Goal: Task Accomplishment & Management: Complete application form

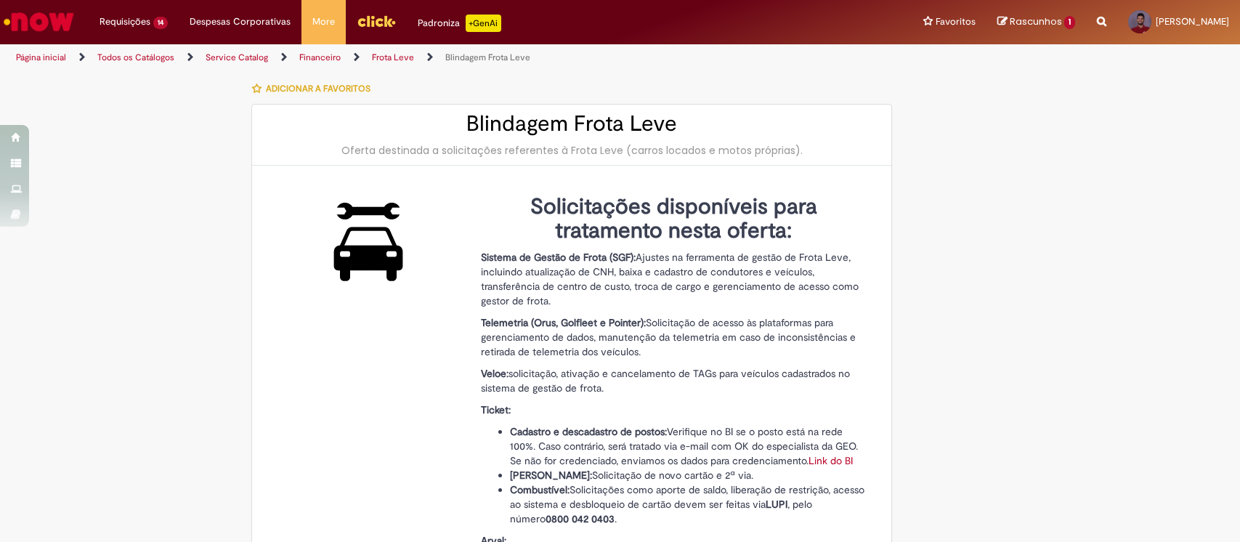
select select "***"
select select "**********"
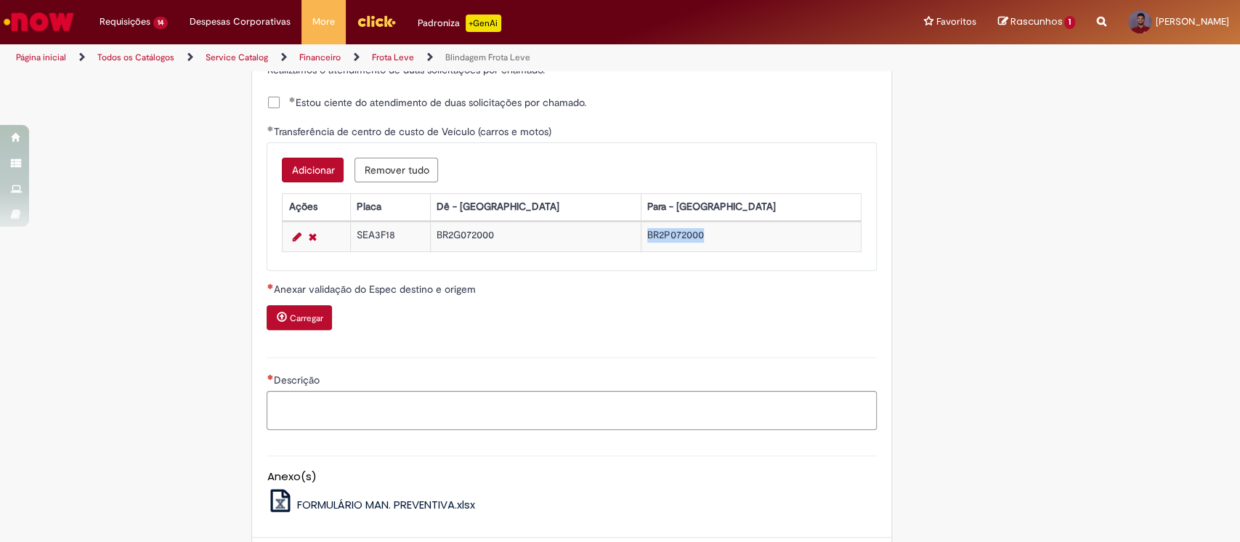
click at [293, 322] on button "Carregar" at bounding box center [299, 317] width 65 height 25
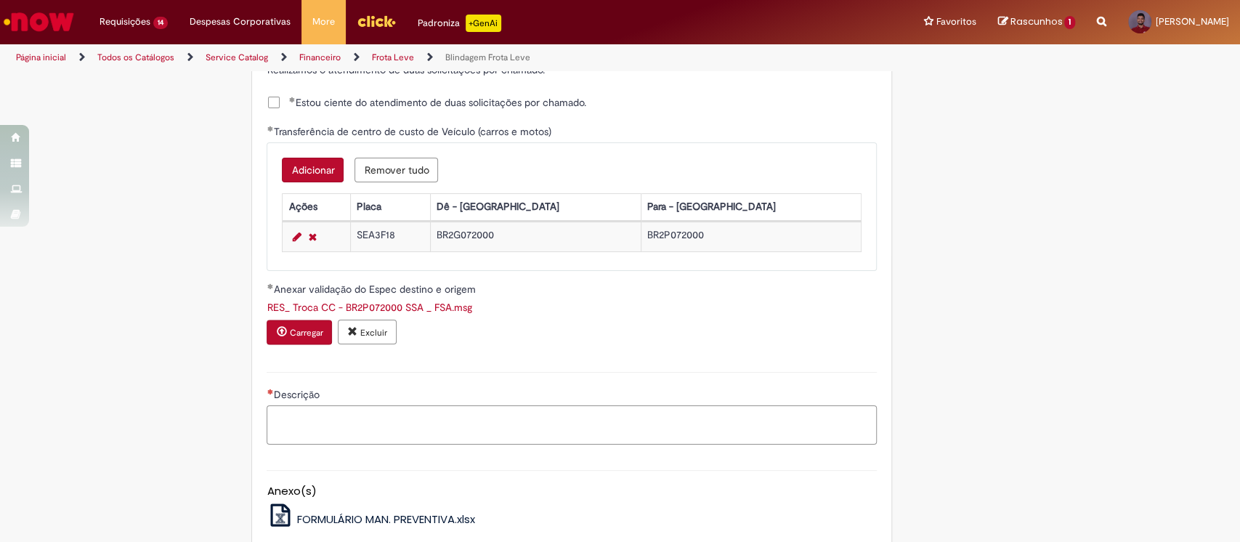
click at [443, 414] on textarea "Descrição" at bounding box center [572, 424] width 610 height 39
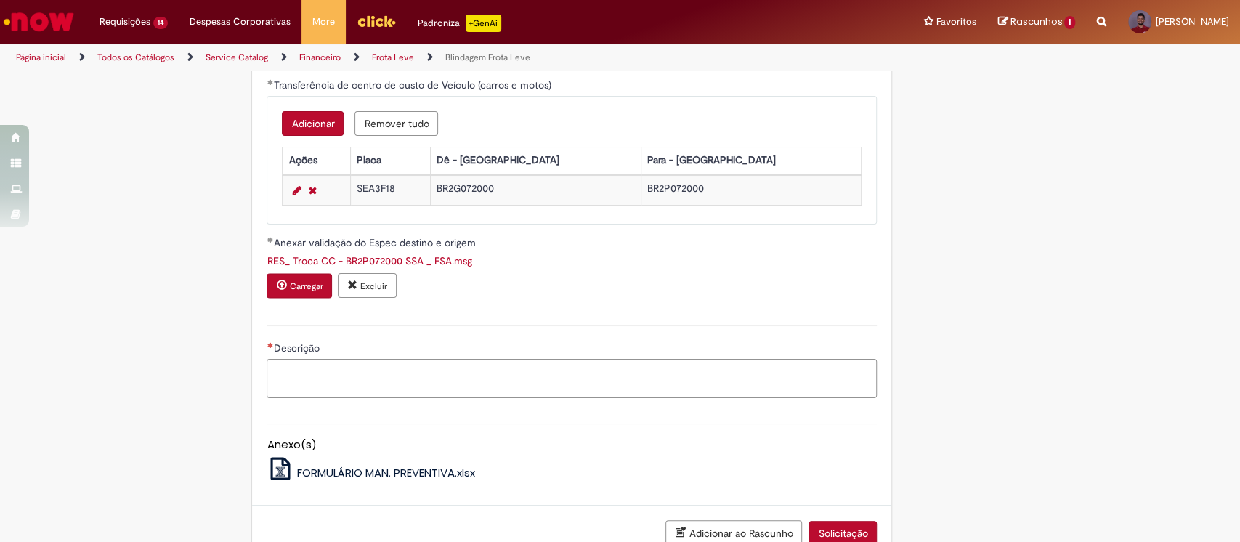
scroll to position [903, 0]
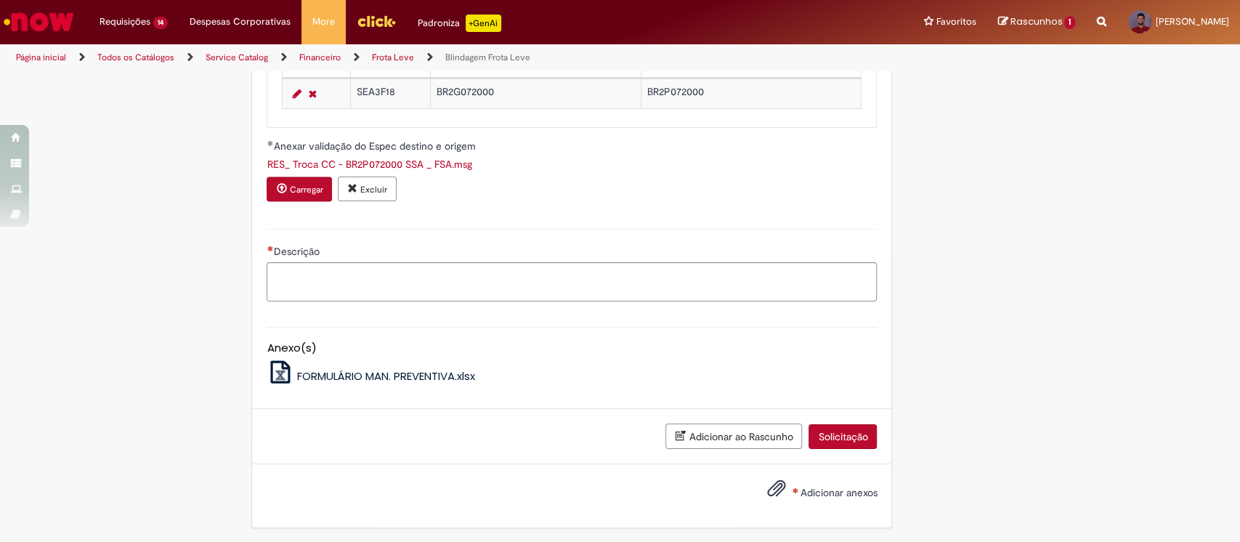
click at [829, 435] on button "Solicitação" at bounding box center [842, 436] width 68 height 25
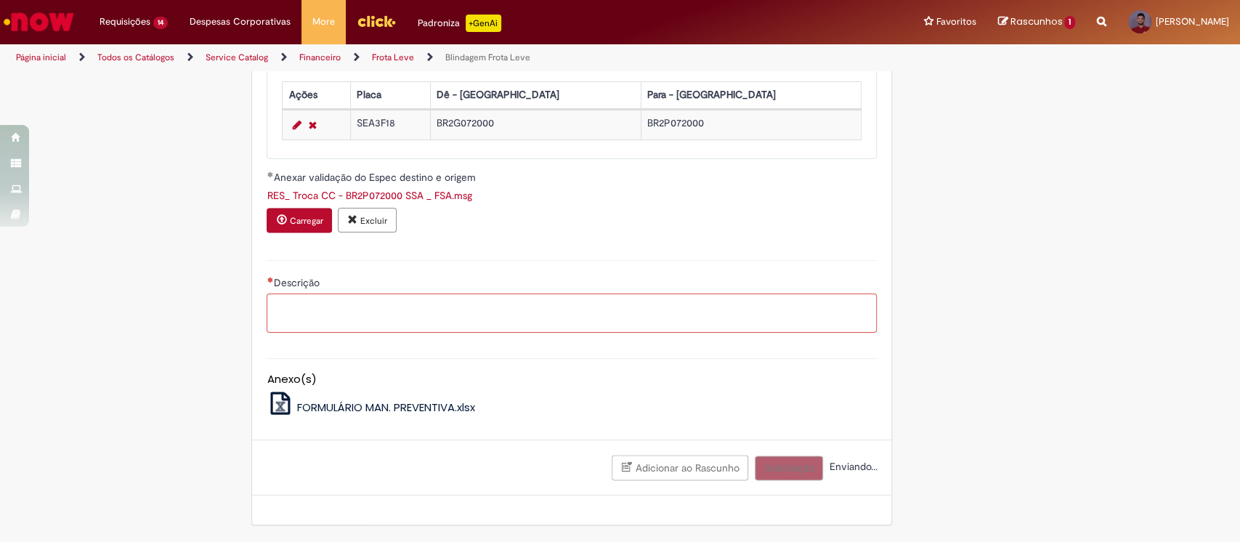
scroll to position [1258, 0]
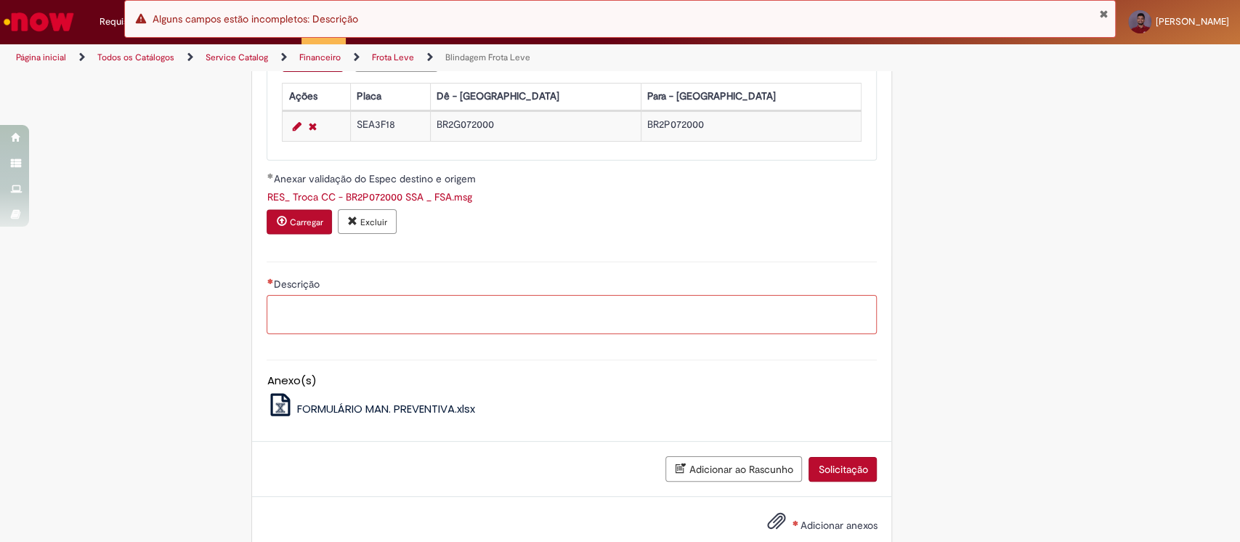
click at [413, 327] on textarea "Descrição" at bounding box center [572, 314] width 610 height 39
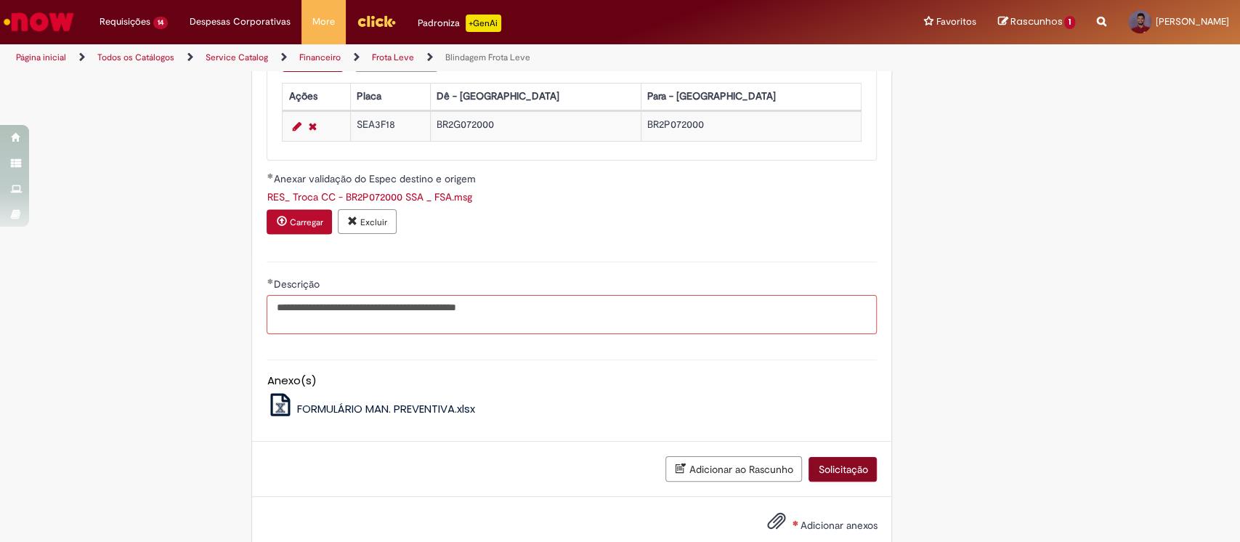
type textarea "**********"
click at [838, 471] on button "Solicitação" at bounding box center [842, 469] width 68 height 25
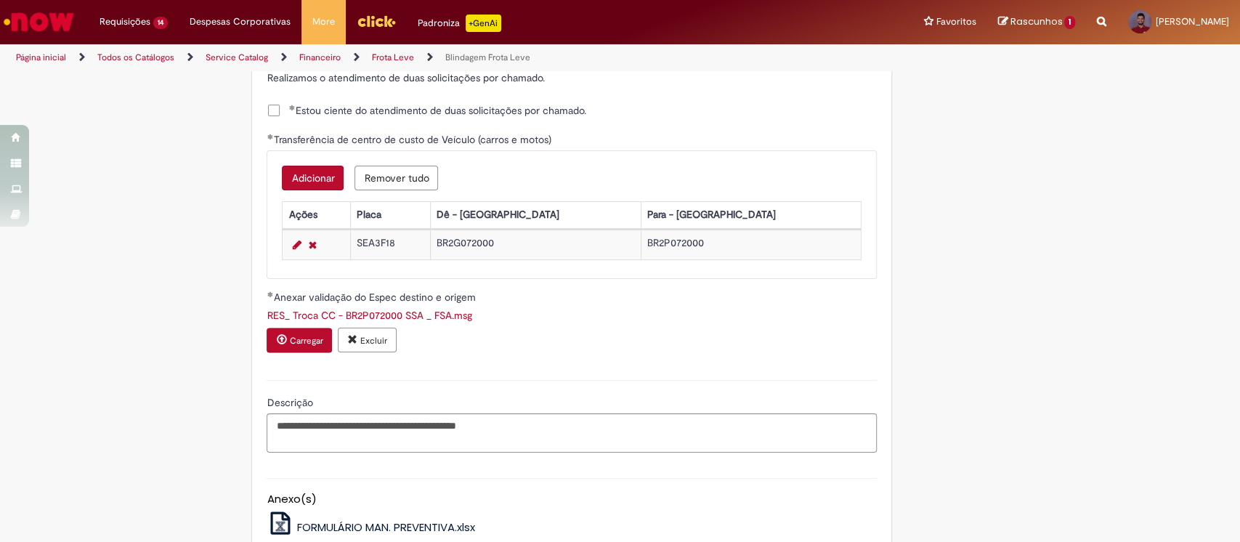
scroll to position [1291, 0]
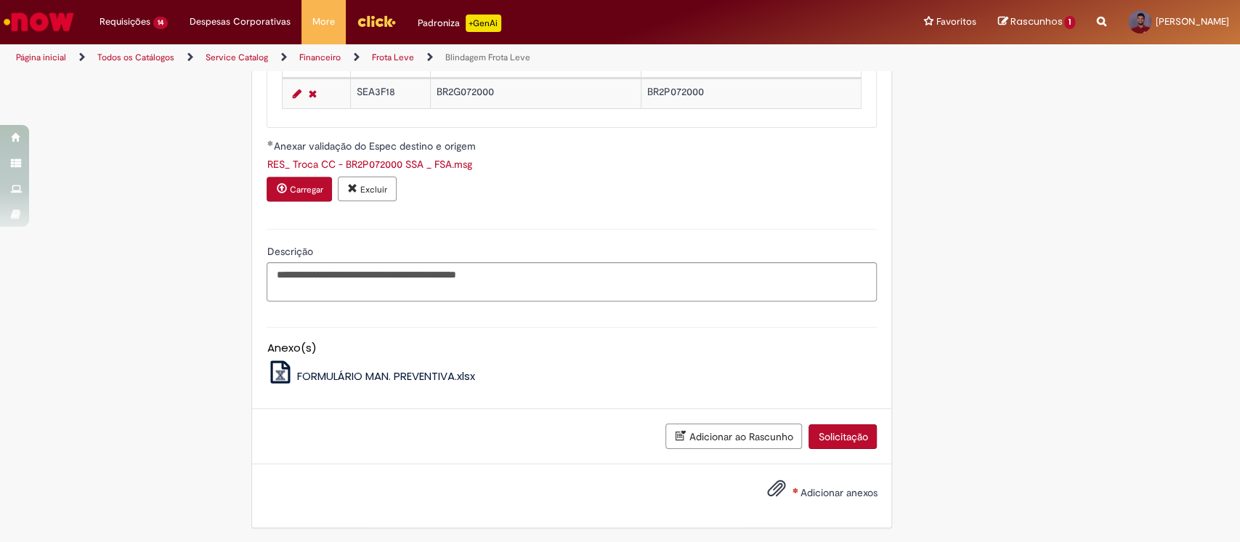
click at [800, 487] on span "Adicionar anexos" at bounding box center [838, 493] width 77 height 13
click at [0, 0] on input "Adicionar anexos" at bounding box center [0, 0] width 0 height 0
click at [349, 369] on span "FORMULÁRIO MAN. PREVENTIVA.xlsx" at bounding box center [386, 375] width 178 height 15
click at [792, 487] on span at bounding box center [794, 490] width 5 height 6
click at [0, 0] on input "Adicionar anexos" at bounding box center [0, 0] width 0 height 0
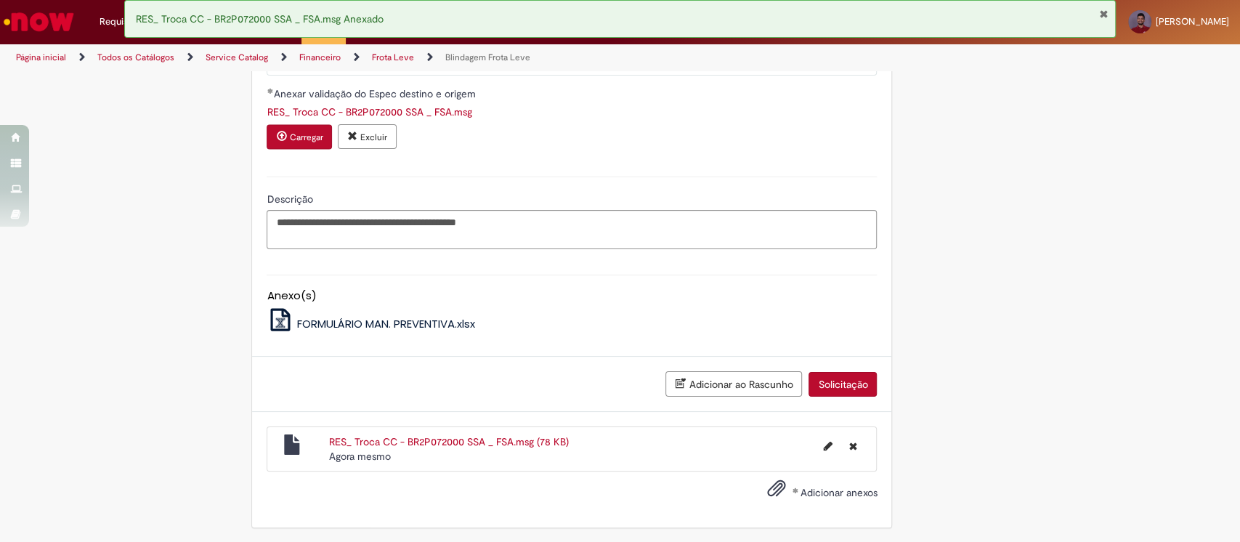
click at [816, 383] on button "Solicitação" at bounding box center [842, 384] width 68 height 25
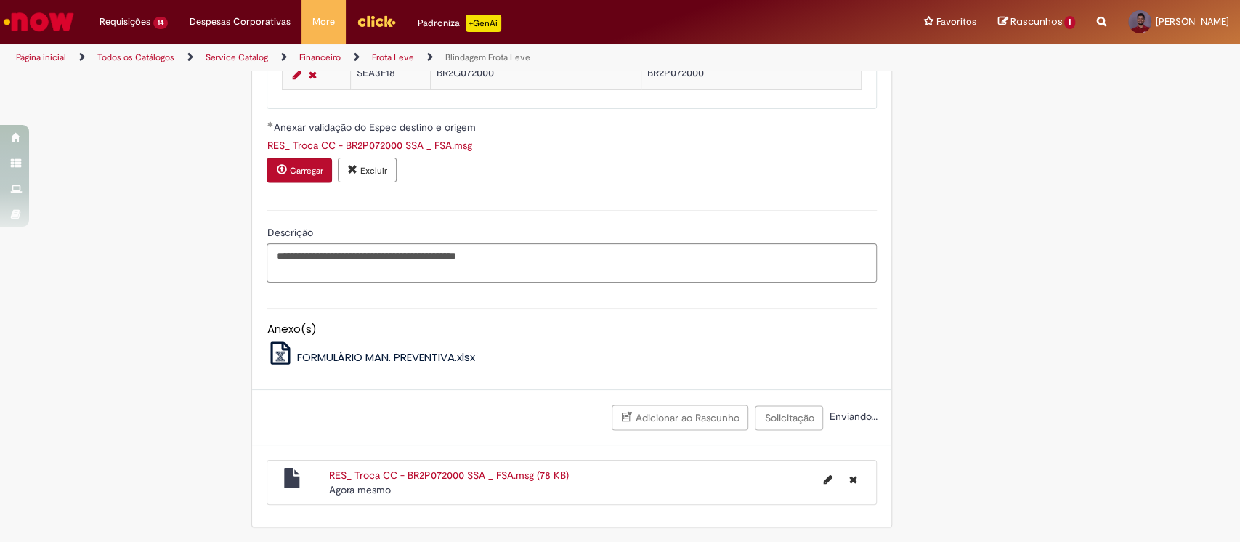
scroll to position [1258, 0]
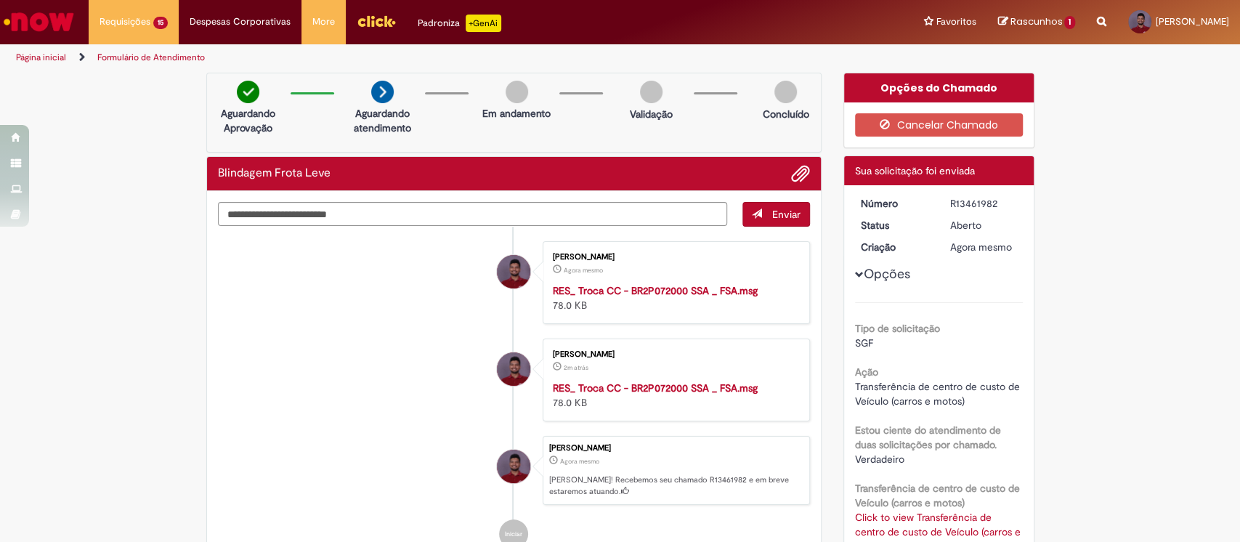
click at [963, 206] on div "R13461982" at bounding box center [984, 203] width 68 height 15
click at [964, 206] on div "R13461982" at bounding box center [984, 203] width 68 height 15
copy div "R13461982"
